Goal: Task Accomplishment & Management: Manage account settings

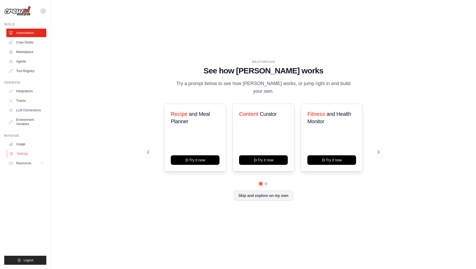
click at [25, 152] on link "Settings" at bounding box center [27, 153] width 40 height 8
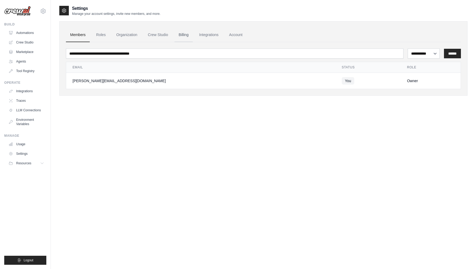
click at [187, 35] on link "Billing" at bounding box center [183, 35] width 18 height 14
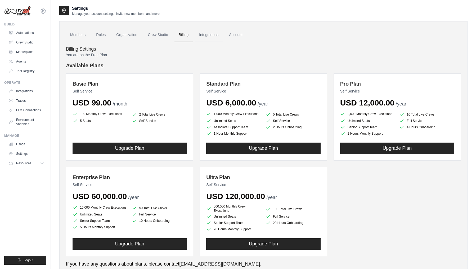
click at [220, 34] on link "Integrations" at bounding box center [209, 35] width 28 height 14
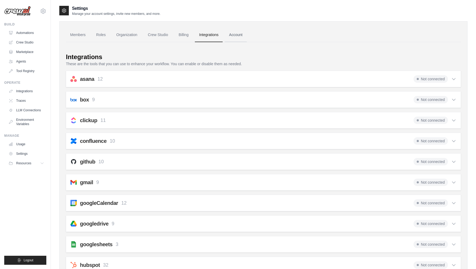
click at [233, 36] on link "Account" at bounding box center [236, 35] width 22 height 14
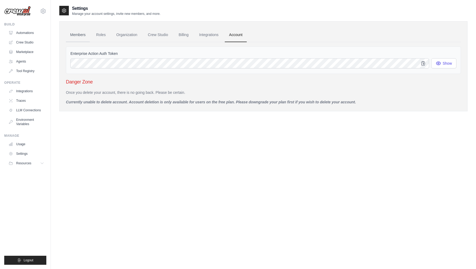
click at [79, 37] on link "Members" at bounding box center [78, 35] width 24 height 14
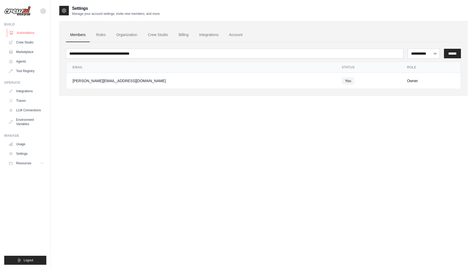
click at [25, 35] on link "Automations" at bounding box center [27, 33] width 40 height 8
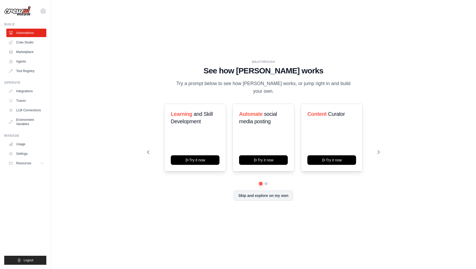
click at [26, 42] on link "Crew Studio" at bounding box center [26, 42] width 40 height 8
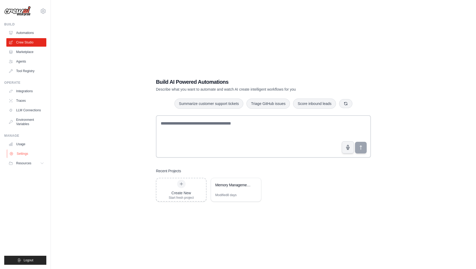
click at [20, 156] on link "Settings" at bounding box center [27, 153] width 40 height 8
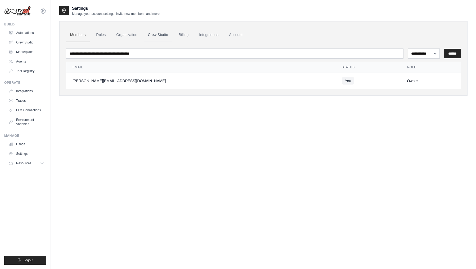
click at [167, 35] on link "Crew Studio" at bounding box center [158, 35] width 29 height 14
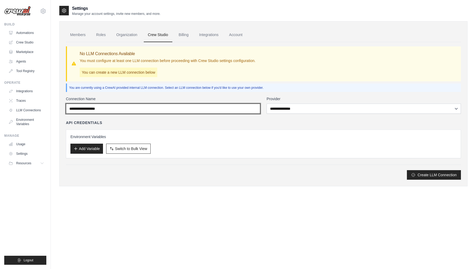
click at [244, 107] on input "Connection Name" at bounding box center [163, 108] width 194 height 10
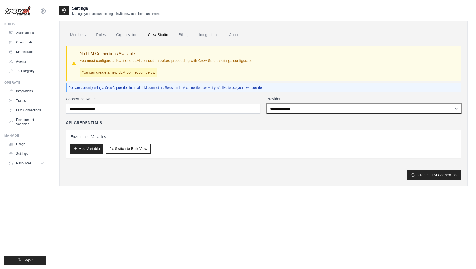
select select "******"
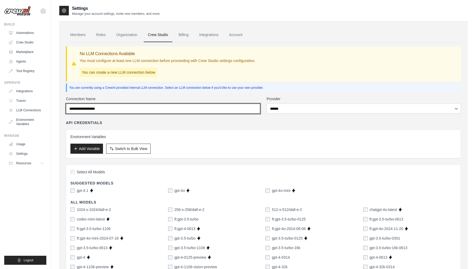
click at [243, 111] on input "Connection Name" at bounding box center [163, 108] width 194 height 10
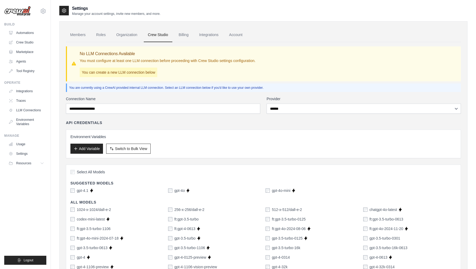
click at [248, 99] on label "Connection Name" at bounding box center [163, 98] width 194 height 5
click at [248, 103] on input "Connection Name" at bounding box center [163, 108] width 194 height 10
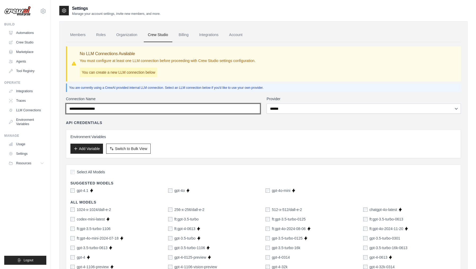
click at [88, 109] on input "Connection Name" at bounding box center [163, 108] width 194 height 10
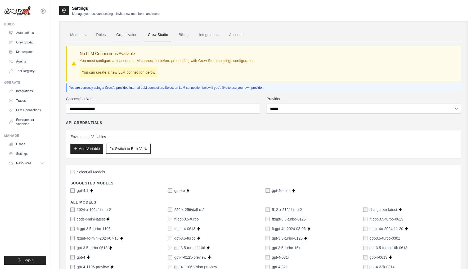
click at [133, 36] on link "Organization" at bounding box center [126, 35] width 29 height 14
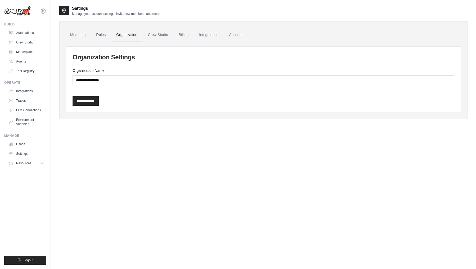
click at [102, 38] on link "Roles" at bounding box center [101, 35] width 18 height 14
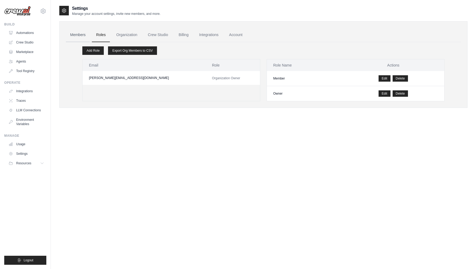
click at [70, 37] on link "Members" at bounding box center [78, 35] width 24 height 14
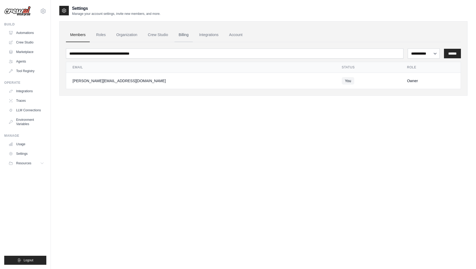
click at [184, 33] on link "Billing" at bounding box center [183, 35] width 18 height 14
